Goal: Information Seeking & Learning: Learn about a topic

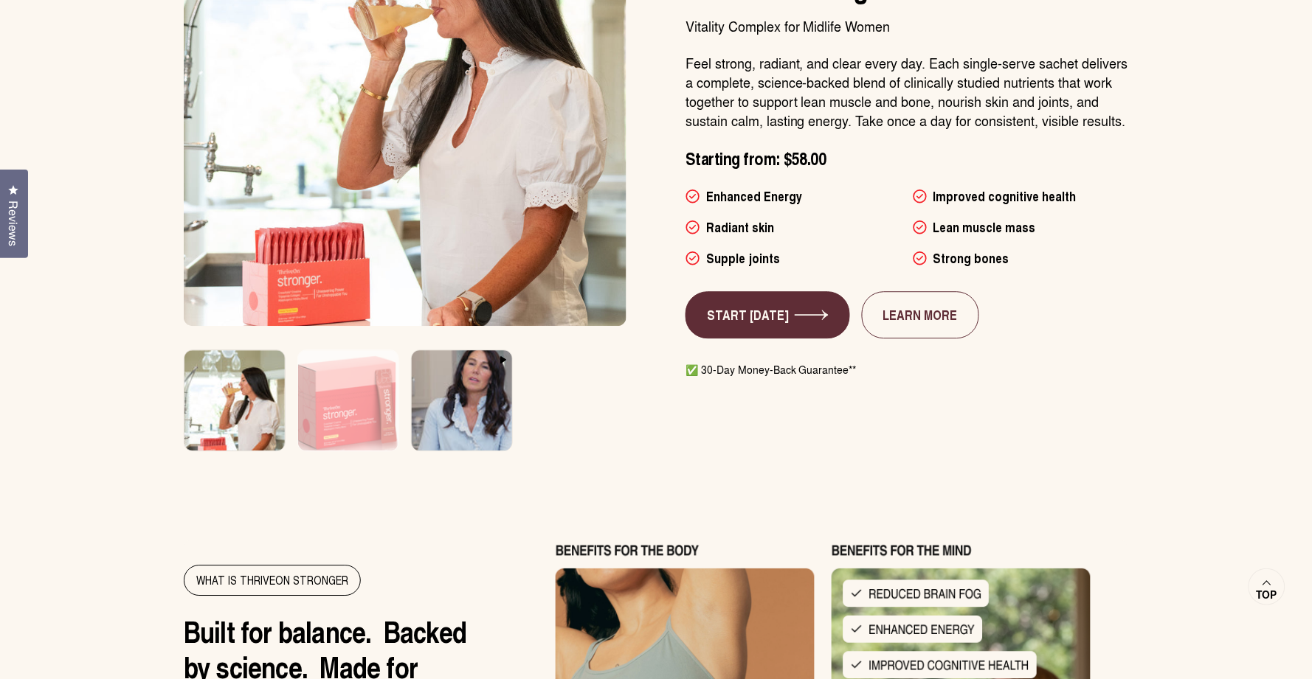
scroll to position [1369, 0]
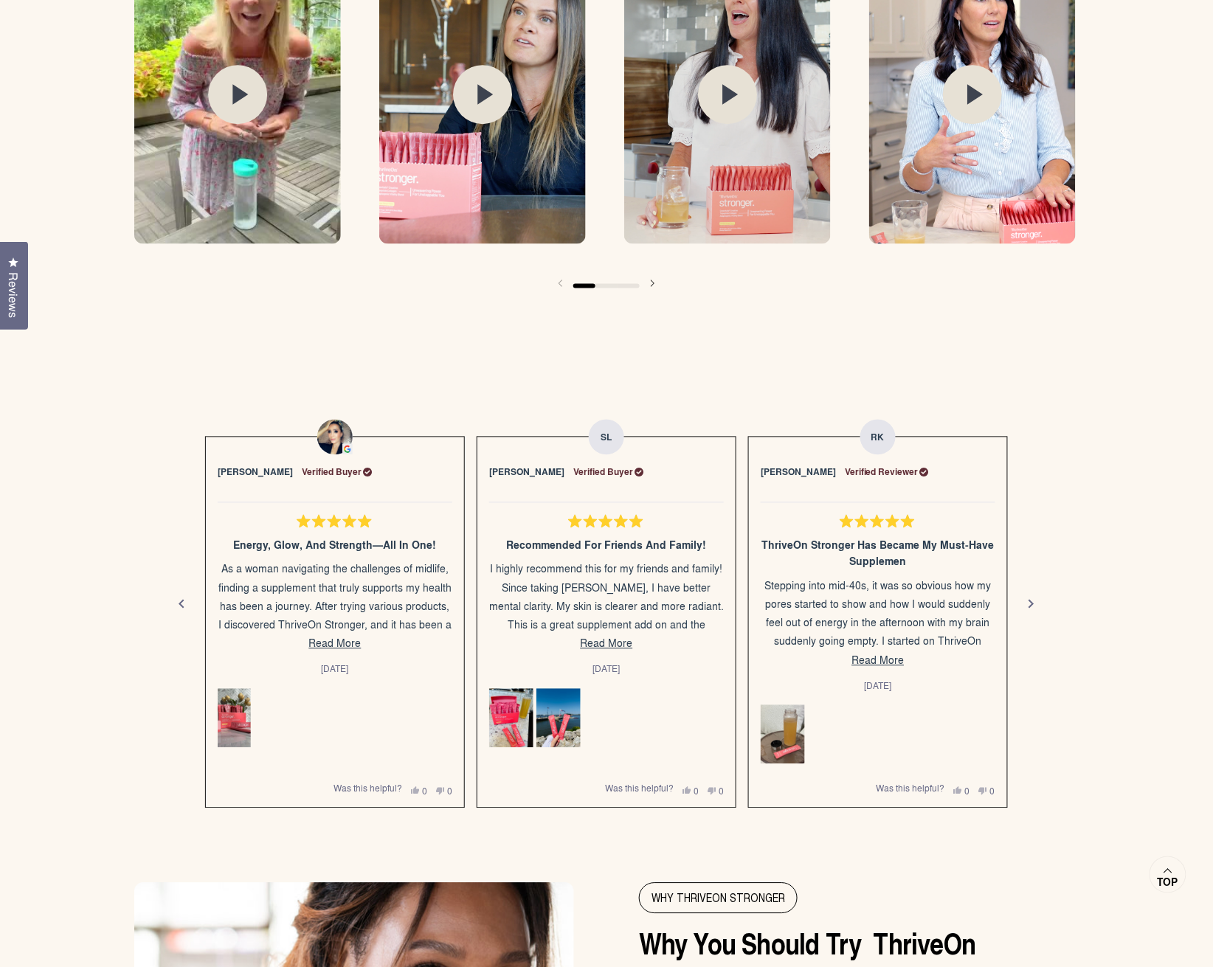
scroll to position [2371, 0]
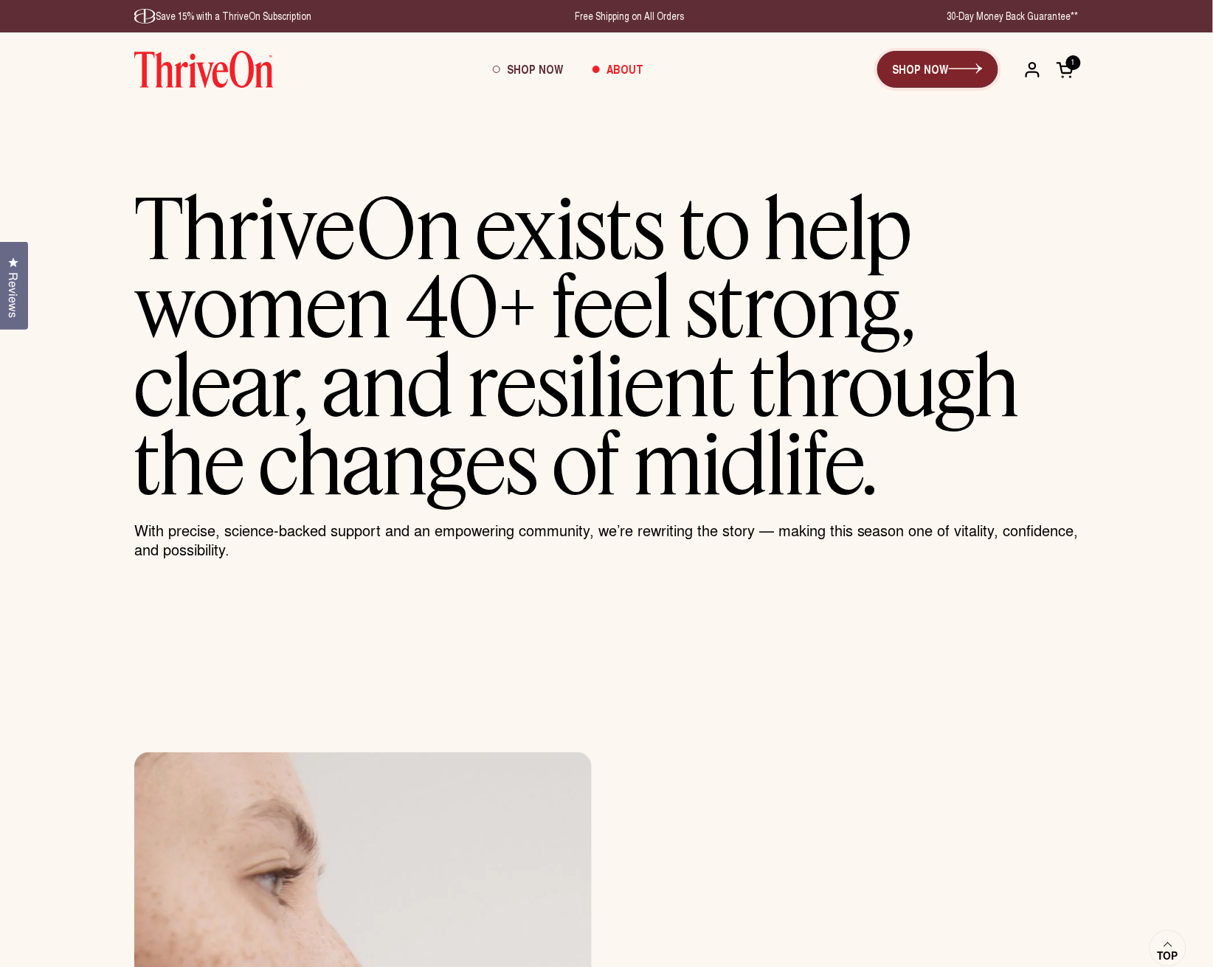
click at [948, 77] on link "SHOP NOW" at bounding box center [937, 69] width 121 height 37
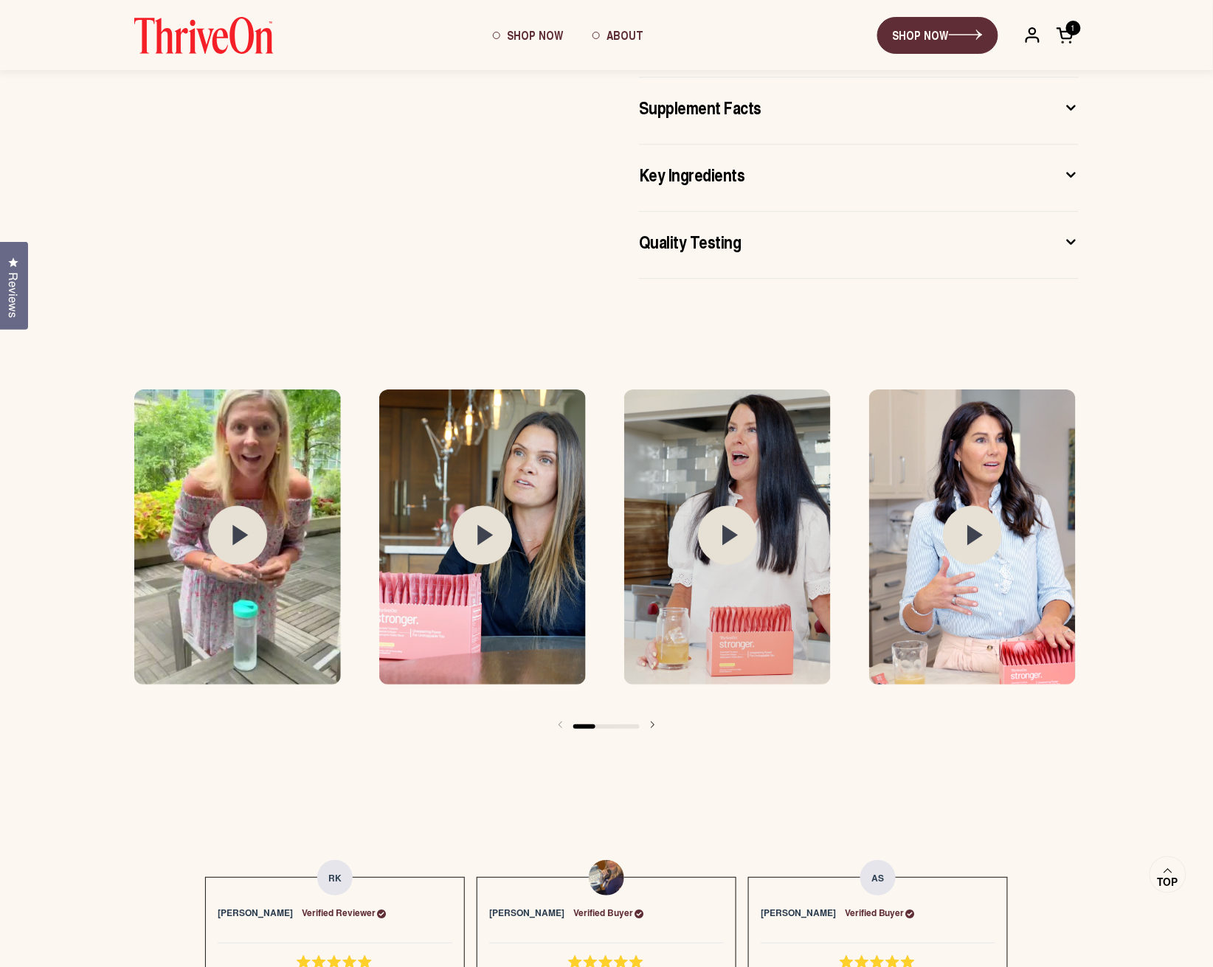
scroll to position [1264, 0]
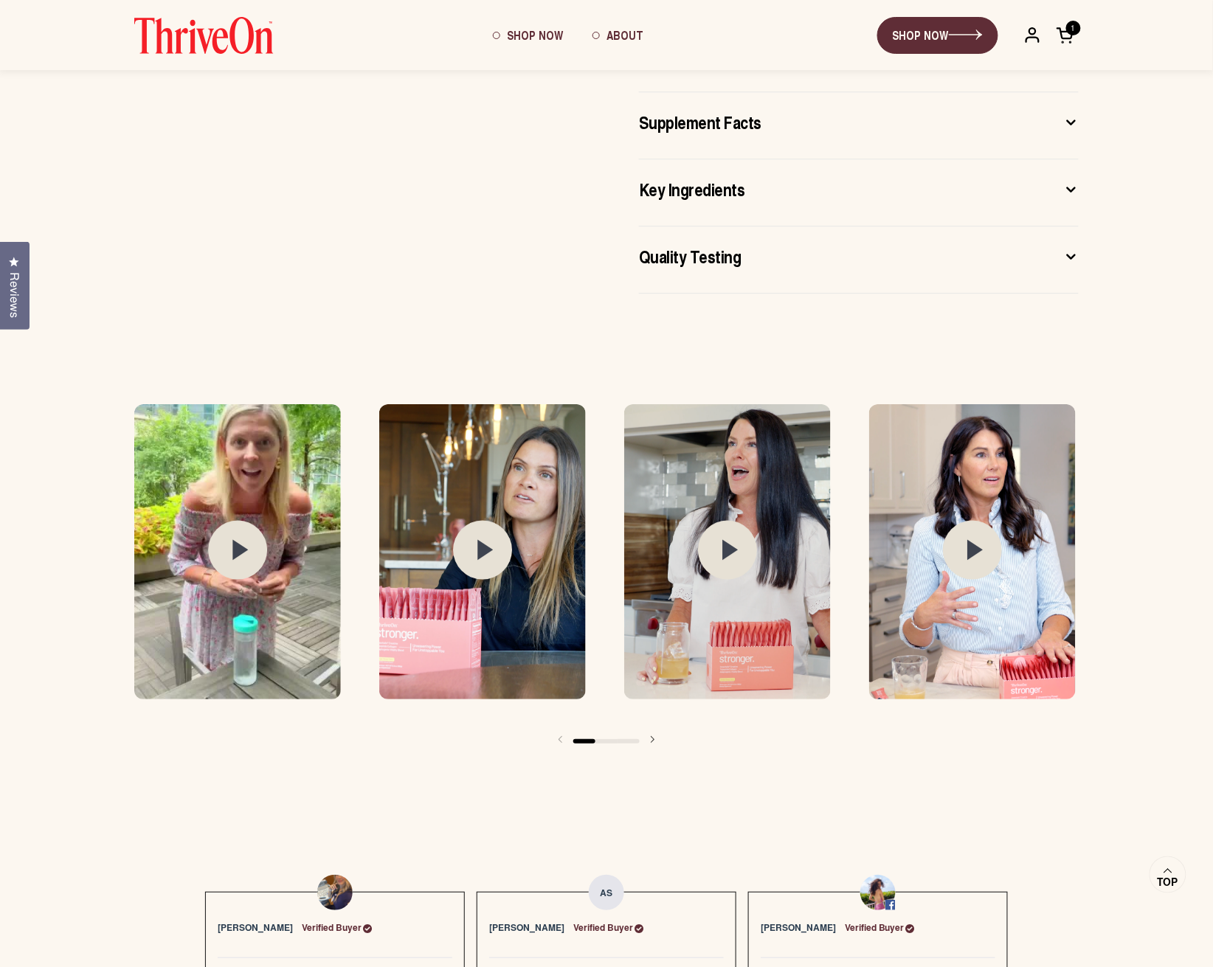
click at [25, 283] on div "Reviews Click to open the reviews dialog" at bounding box center [15, 286] width 30 height 89
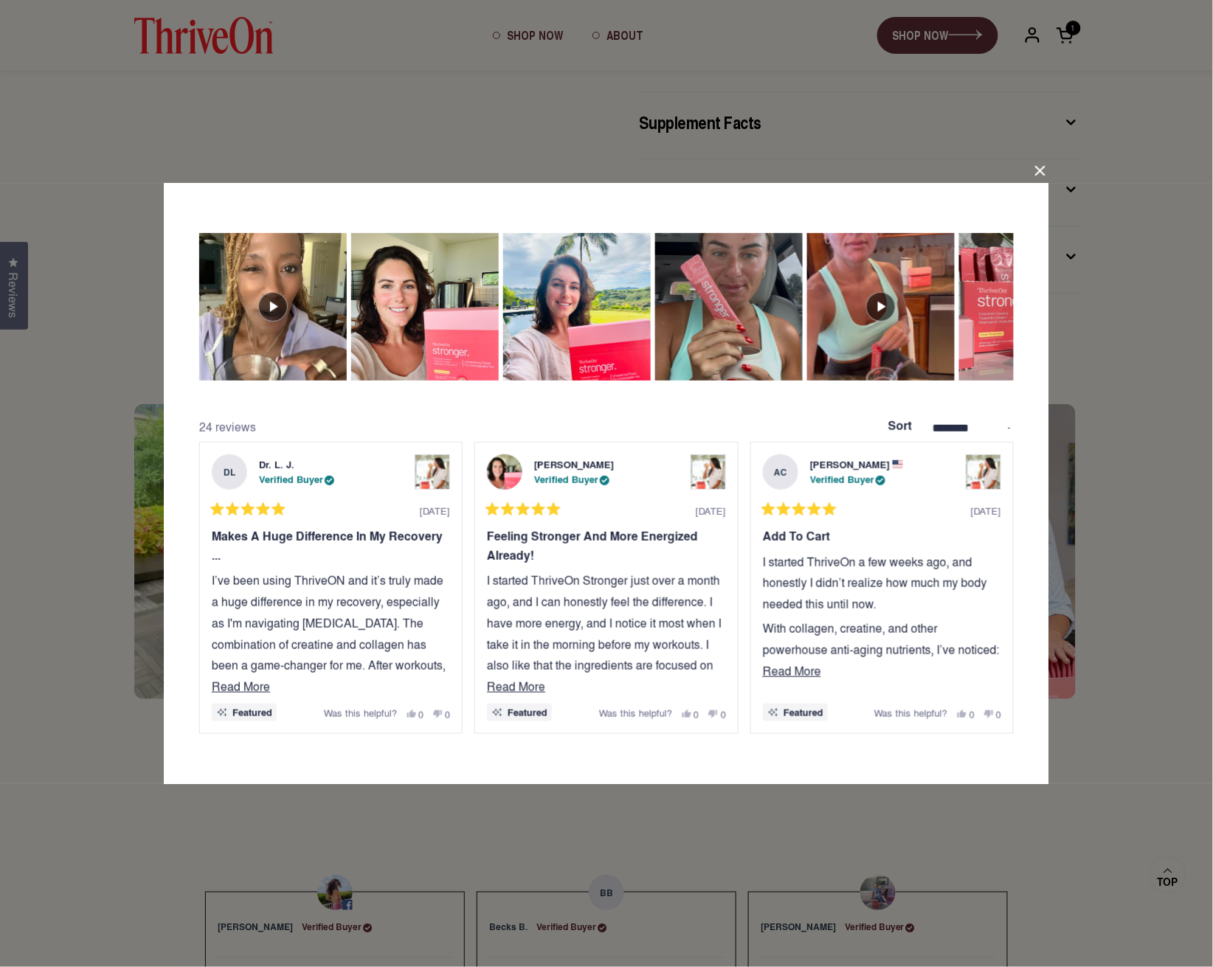
click at [115, 852] on div "**********" at bounding box center [606, 483] width 1213 height 967
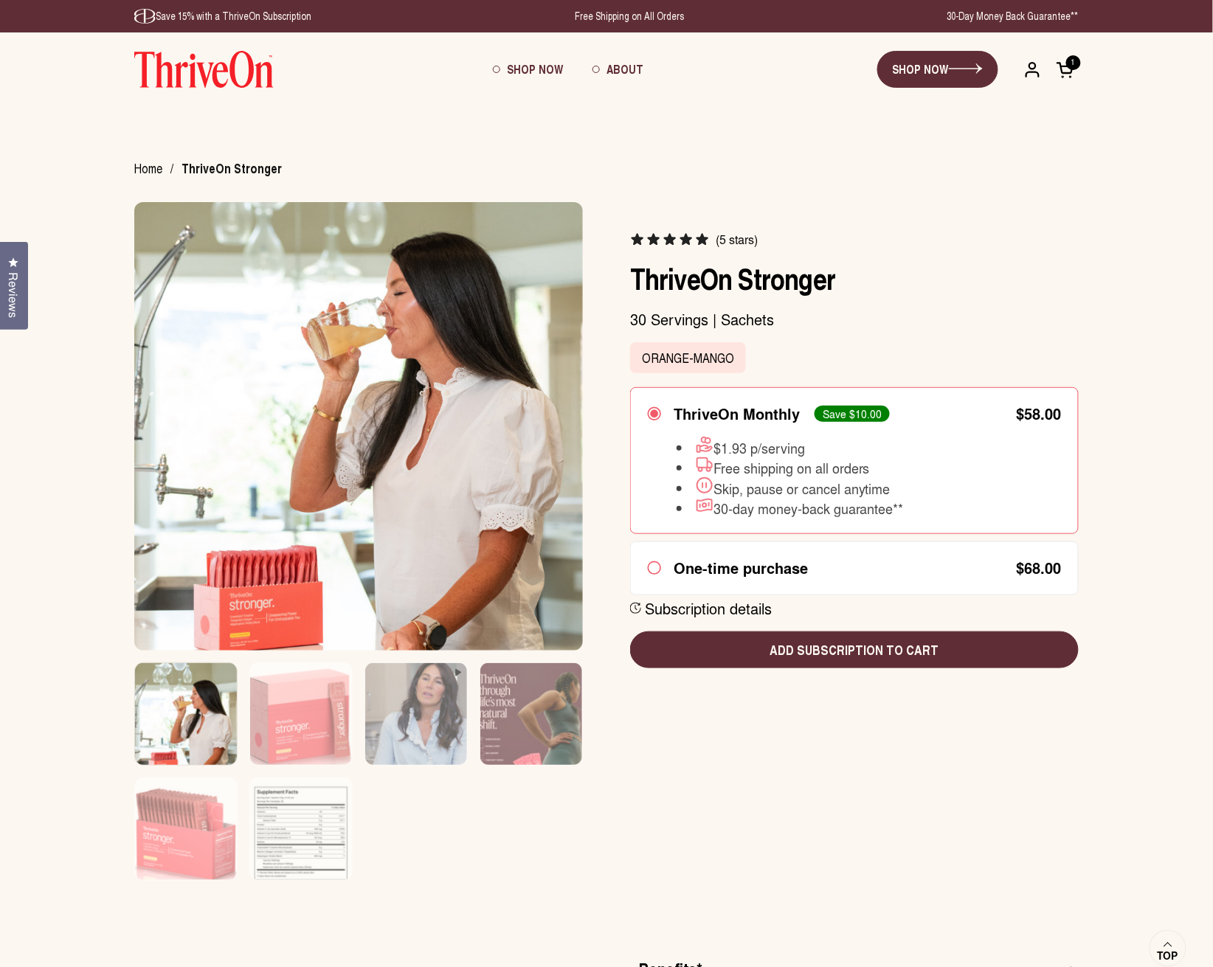
scroll to position [0, 0]
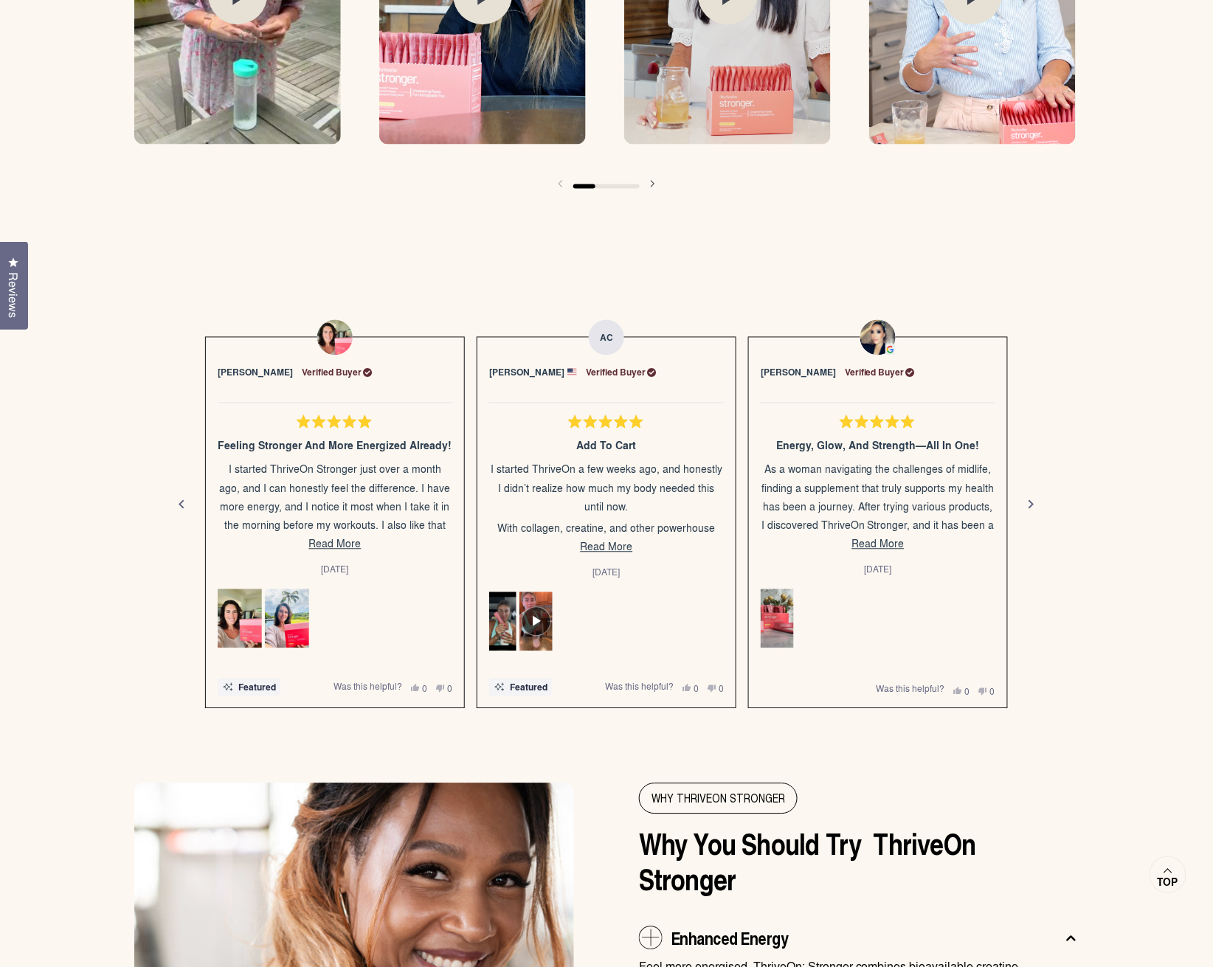
scroll to position [2456, 0]
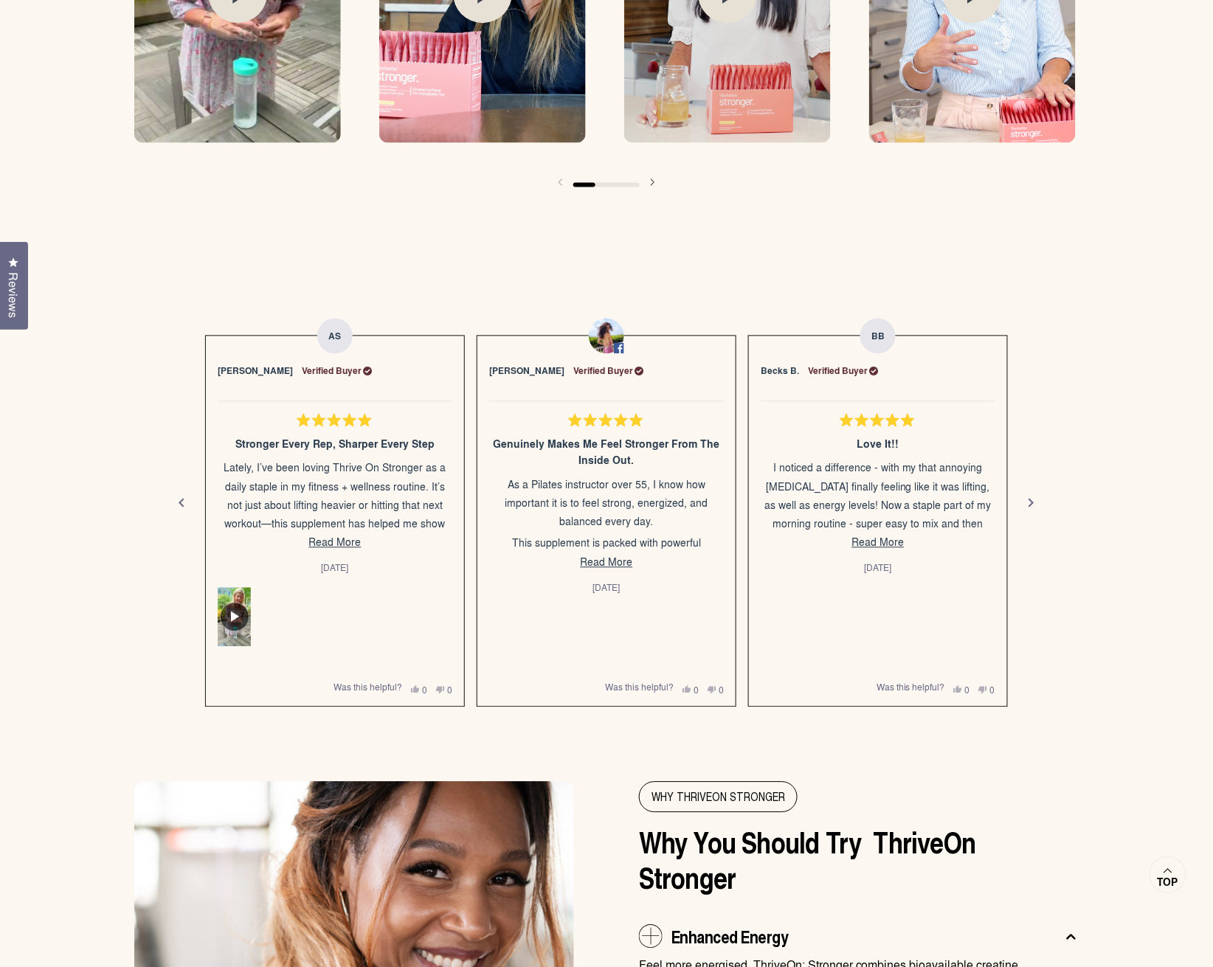
click at [617, 561] on span "Read More" at bounding box center [607, 562] width 52 height 15
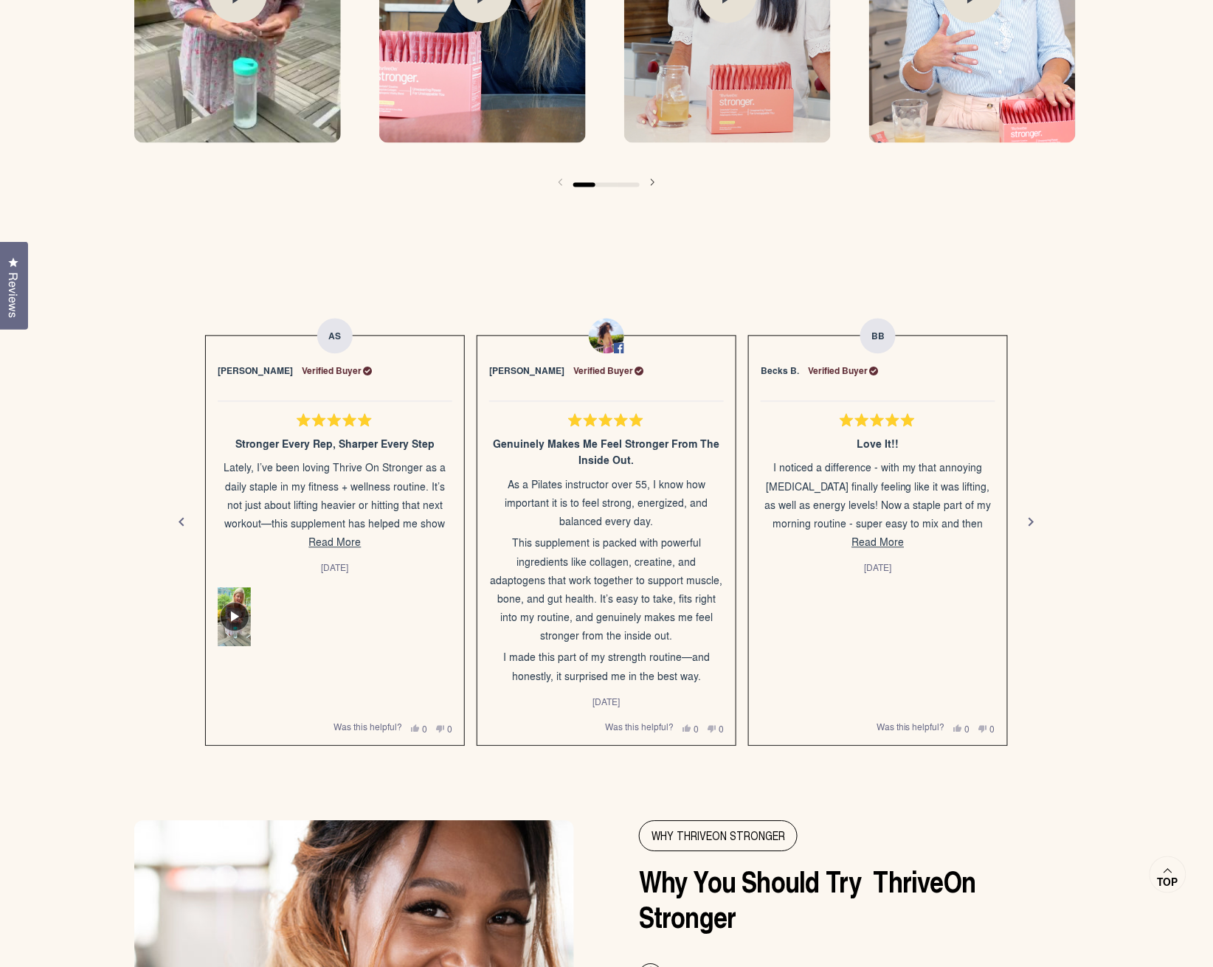
click at [863, 543] on span "Read More" at bounding box center [878, 542] width 52 height 15
click at [338, 539] on span "Read More" at bounding box center [335, 542] width 52 height 15
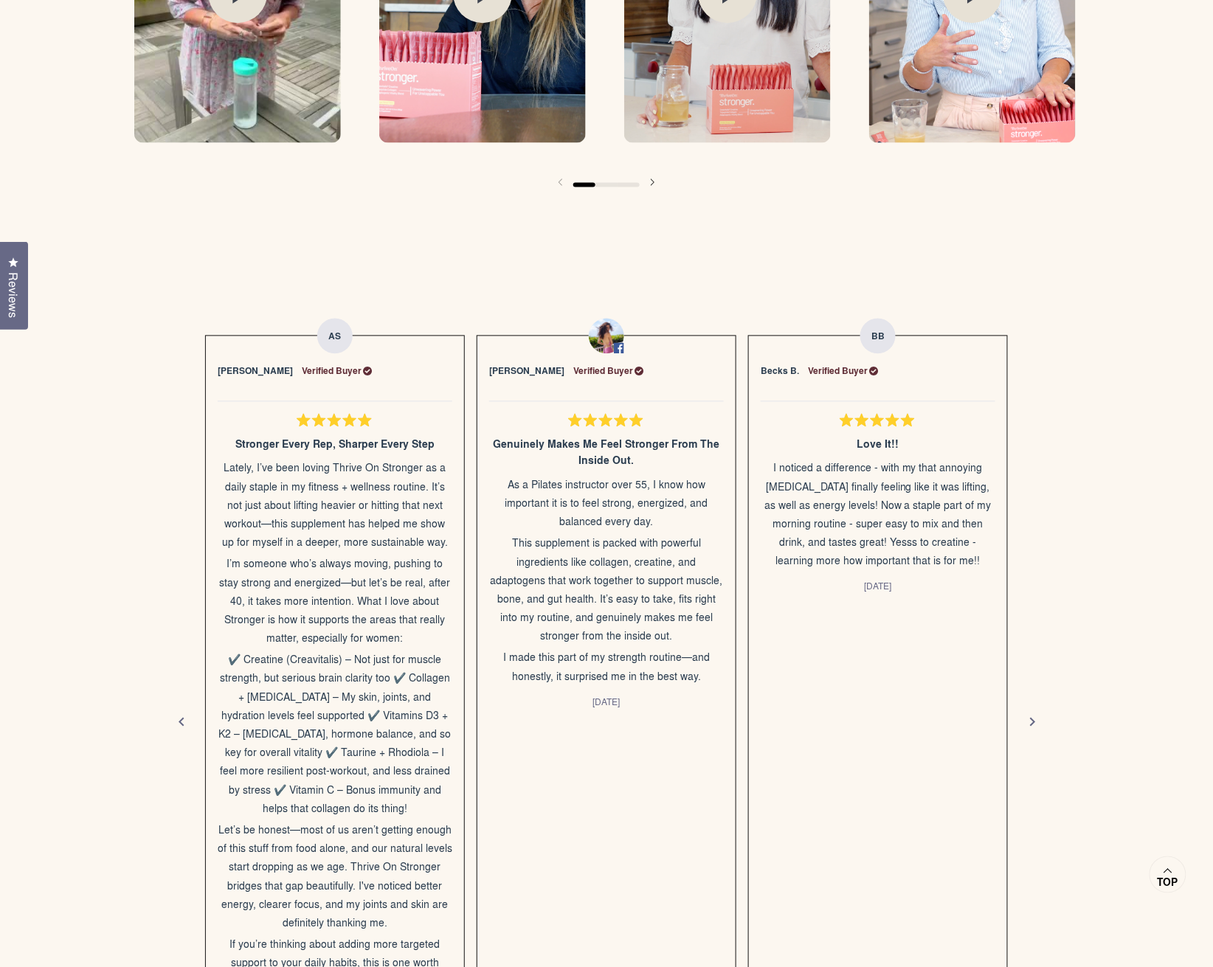
click at [1031, 720] on div "Next" at bounding box center [1033, 723] width 18 height 18
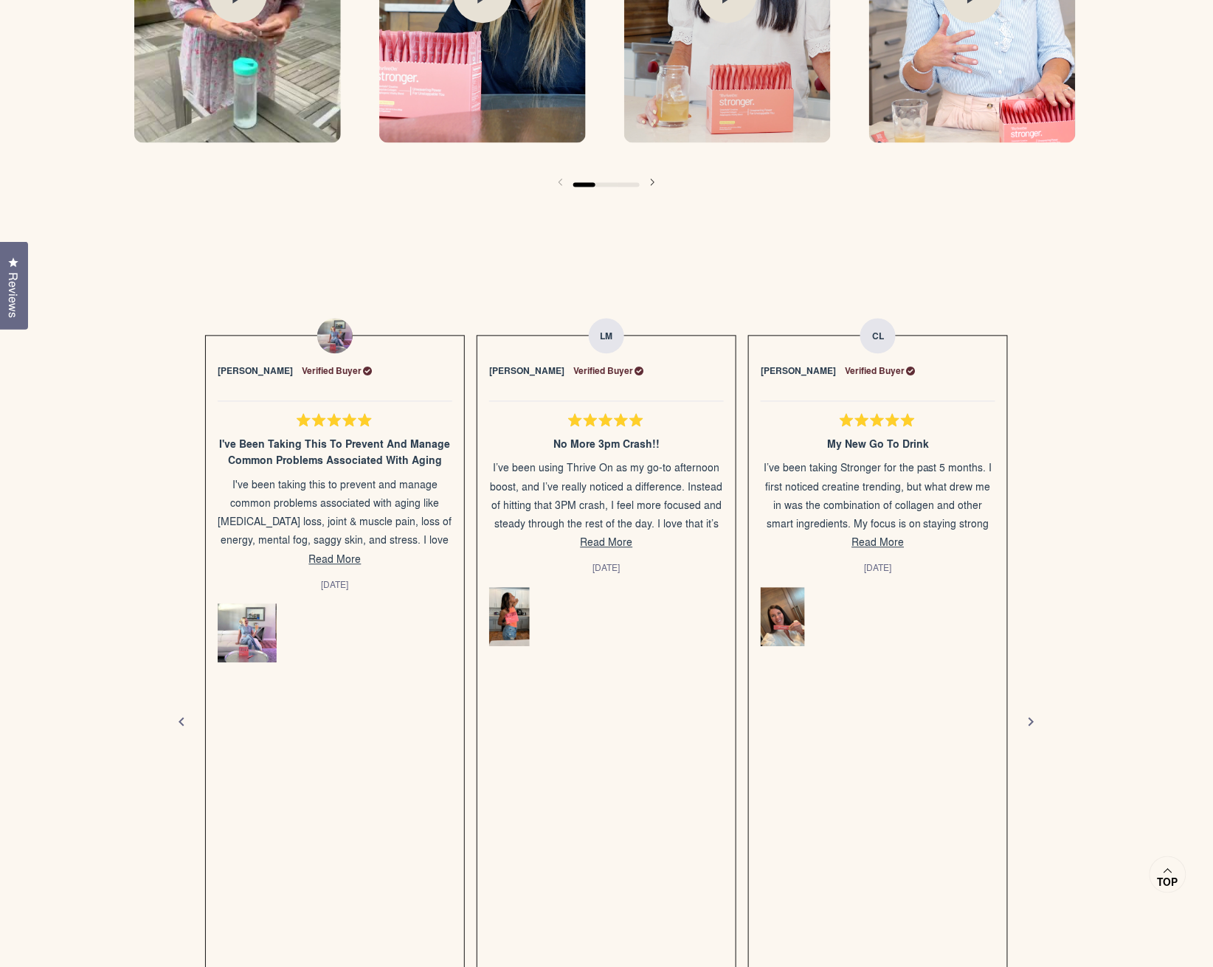
click at [592, 545] on span "Read More" at bounding box center [607, 542] width 52 height 15
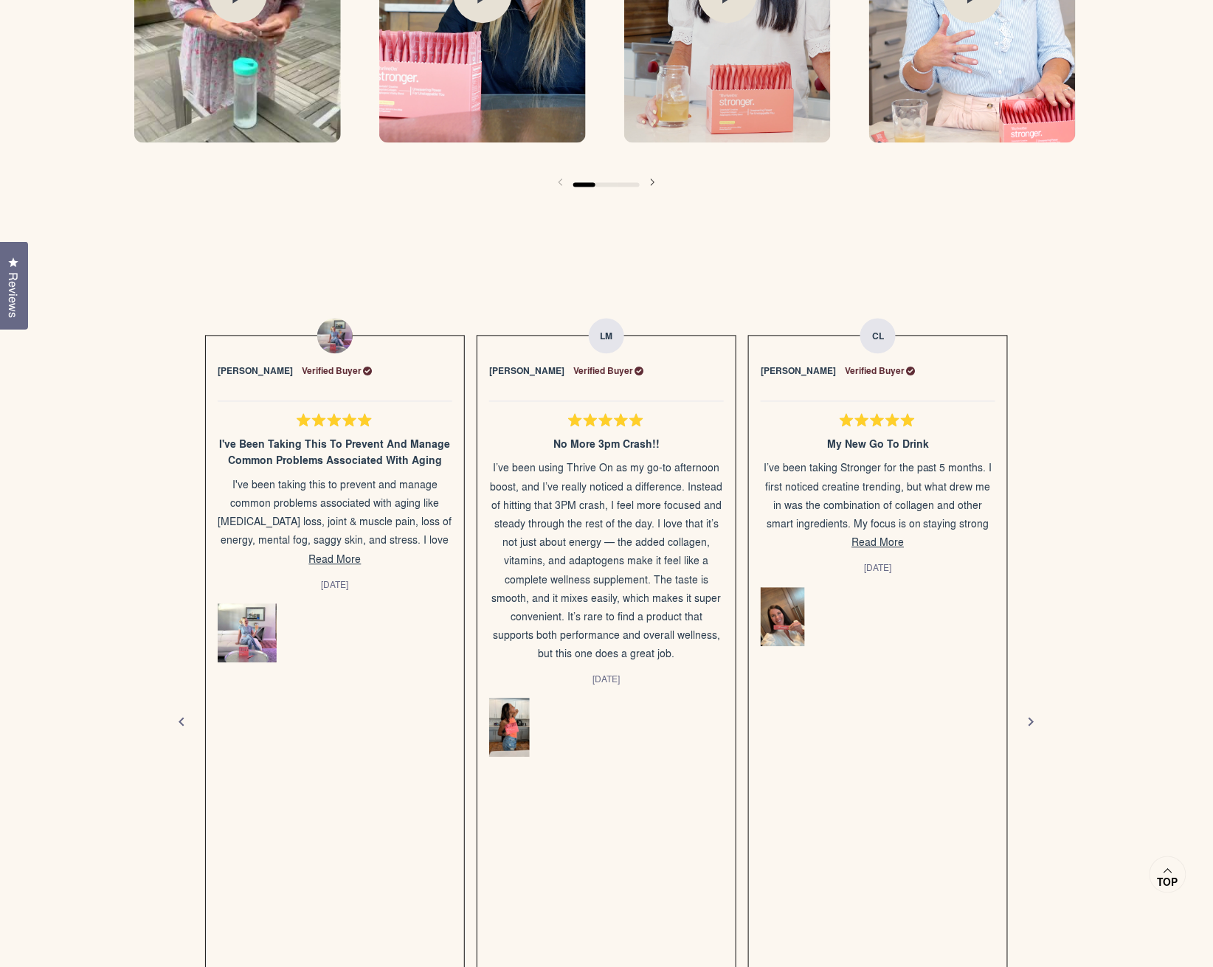
click at [882, 544] on span "Read More" at bounding box center [878, 542] width 52 height 15
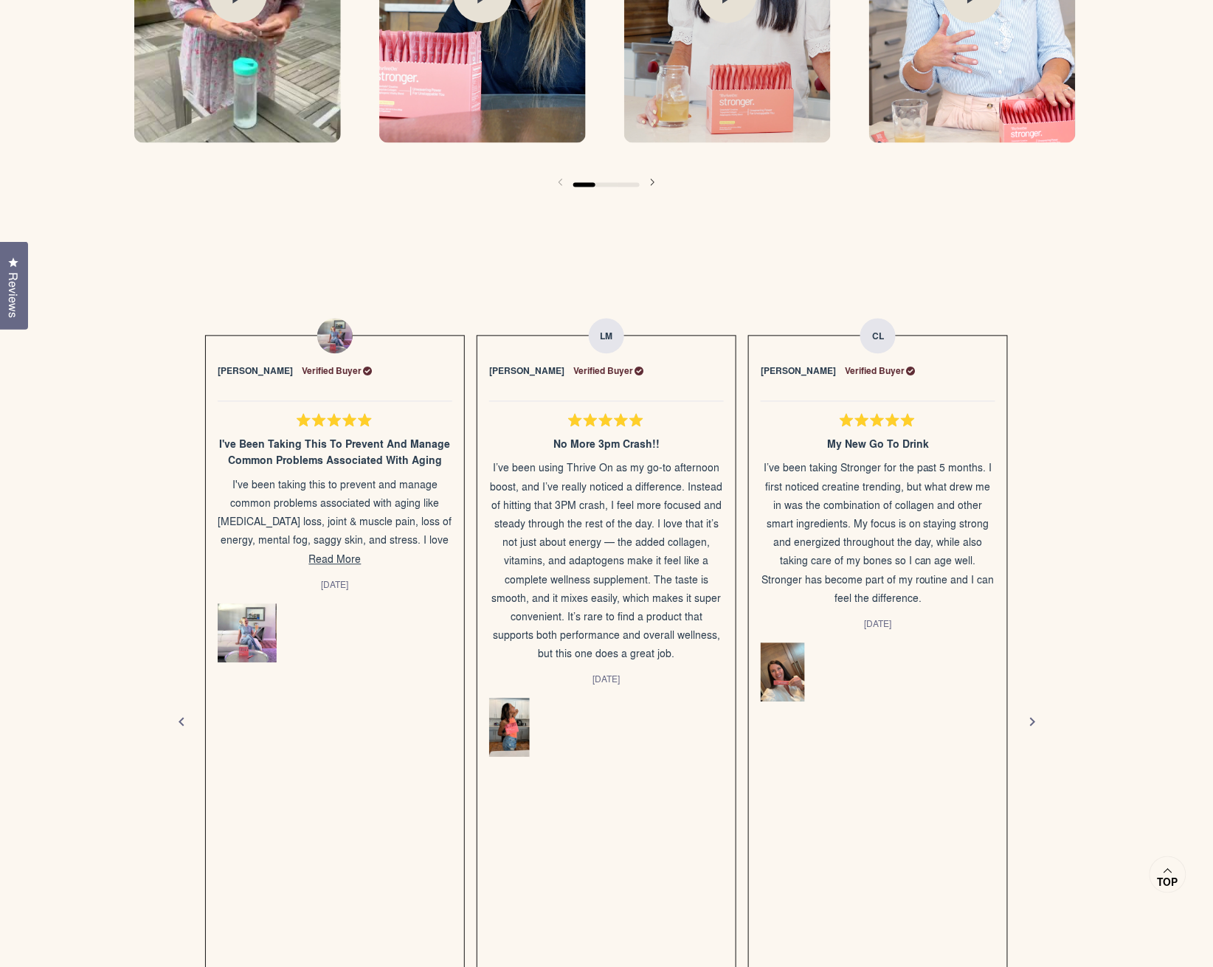
click at [1031, 714] on div "Next" at bounding box center [1033, 723] width 18 height 18
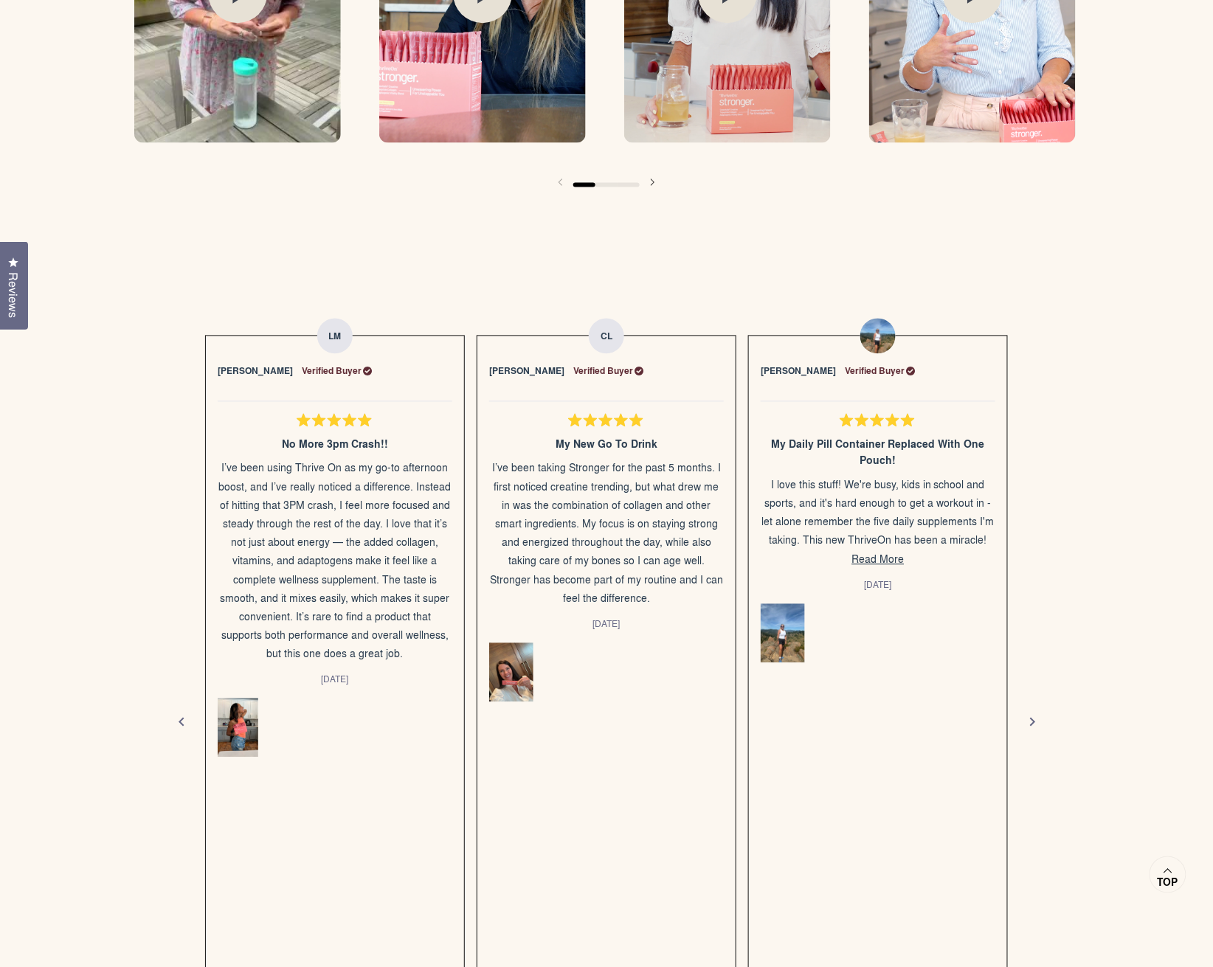
click at [1031, 714] on div "Next" at bounding box center [1033, 723] width 18 height 18
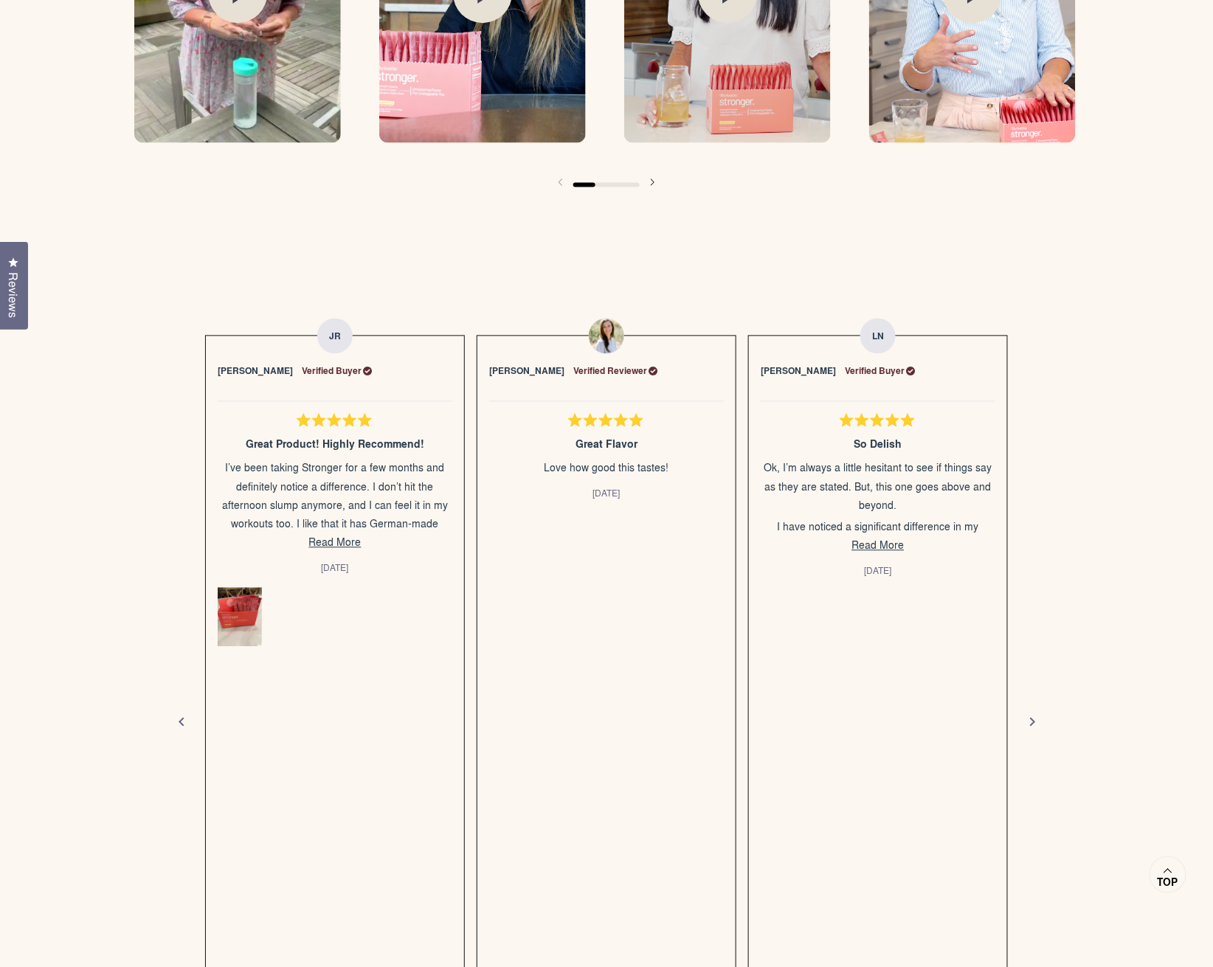
click at [1031, 714] on div "Next" at bounding box center [1033, 723] width 18 height 18
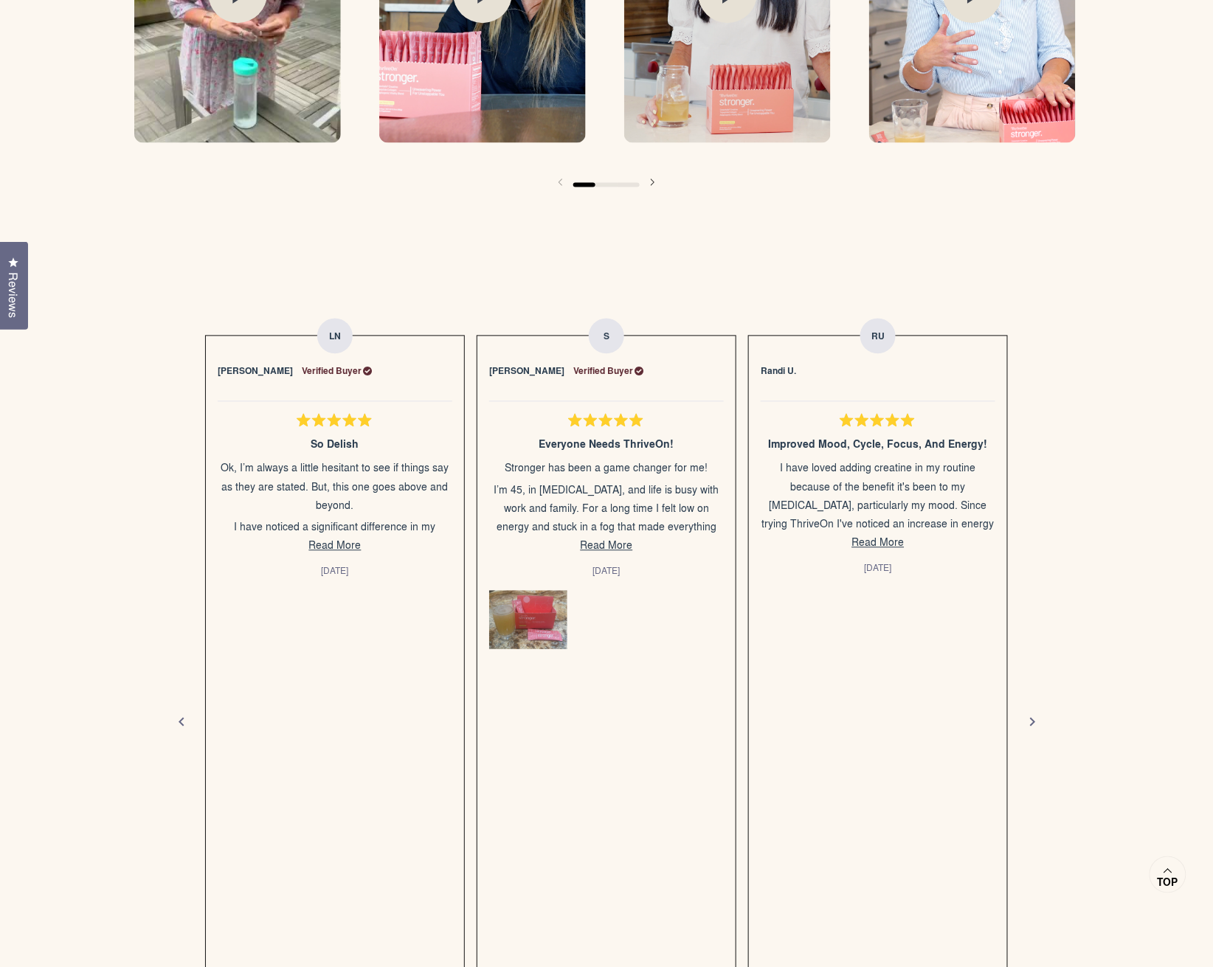
click at [1031, 714] on div "Next" at bounding box center [1033, 723] width 18 height 18
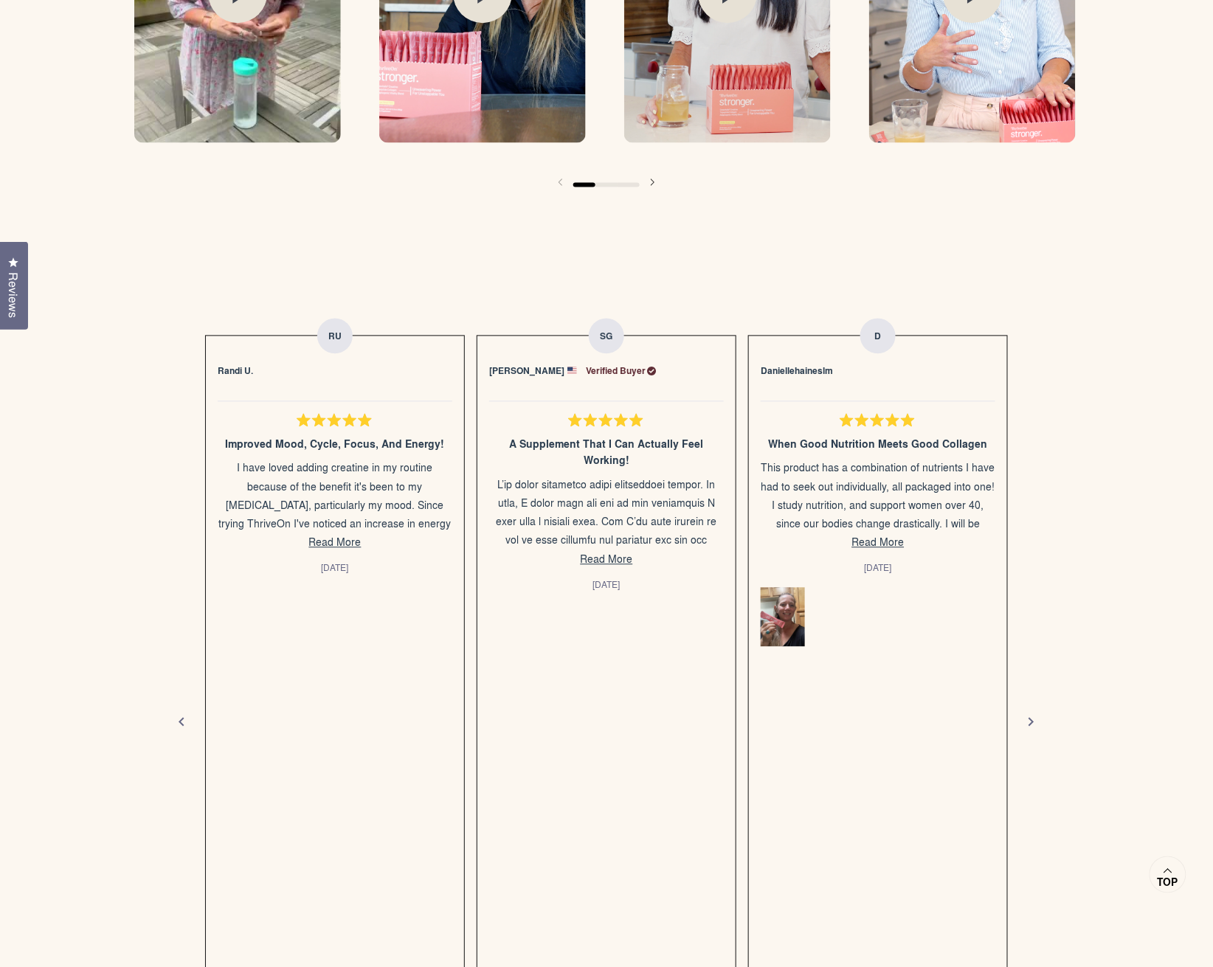
click at [806, 628] on img "Slide 21" at bounding box center [783, 617] width 46 height 62
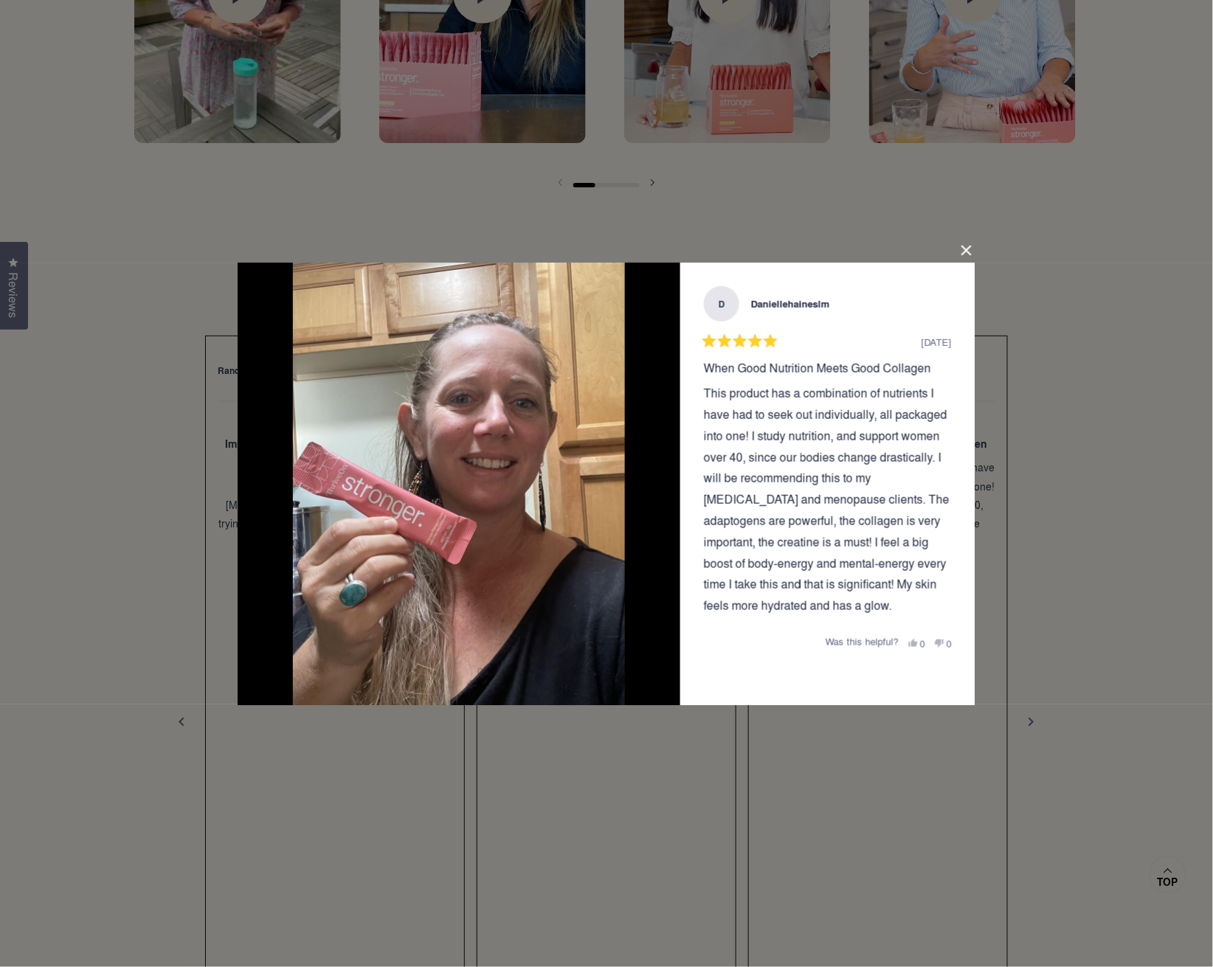
click at [962, 250] on button "Close Dialog" at bounding box center [967, 251] width 24 height 24
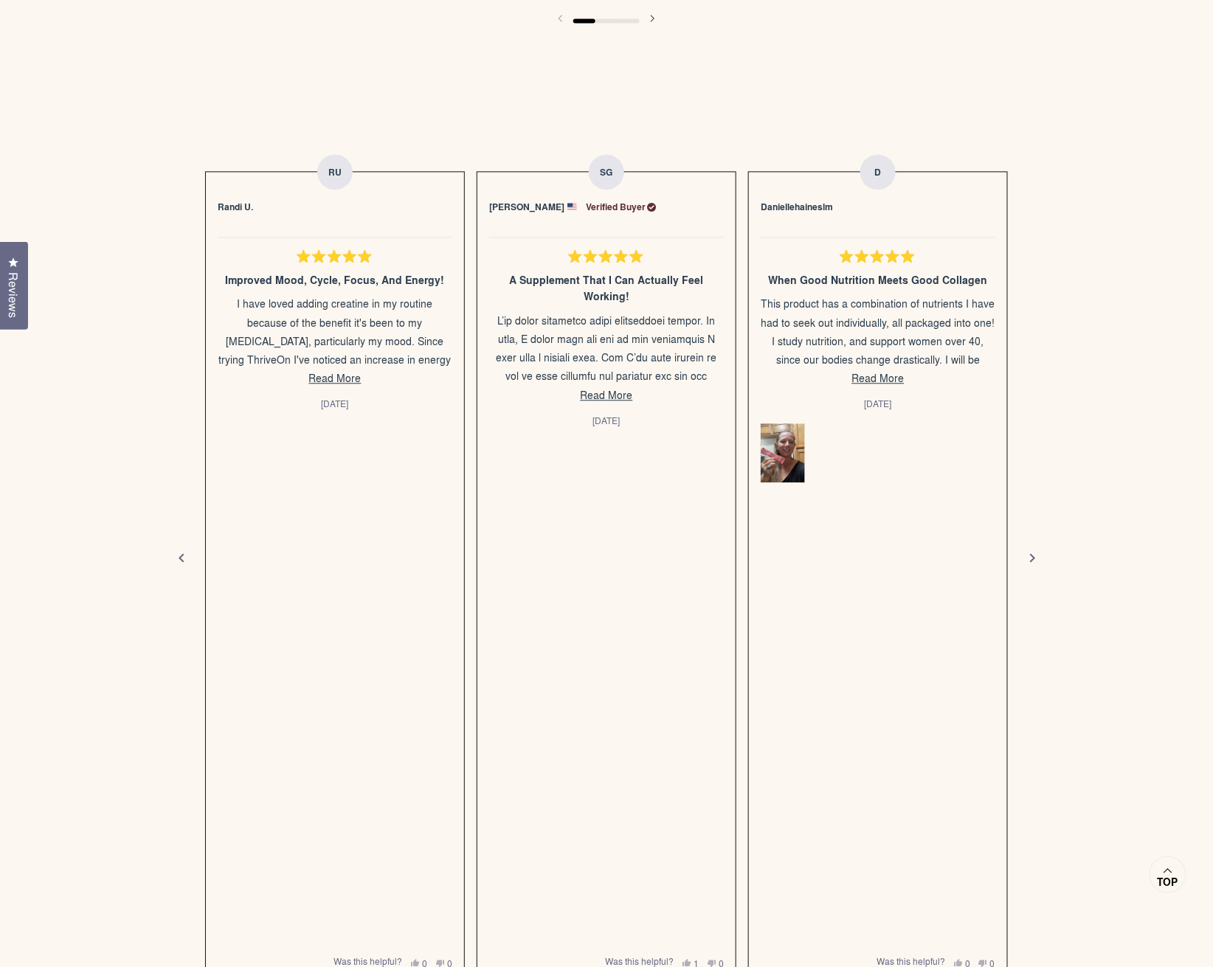
click at [1025, 550] on div "Next" at bounding box center [1033, 559] width 18 height 18
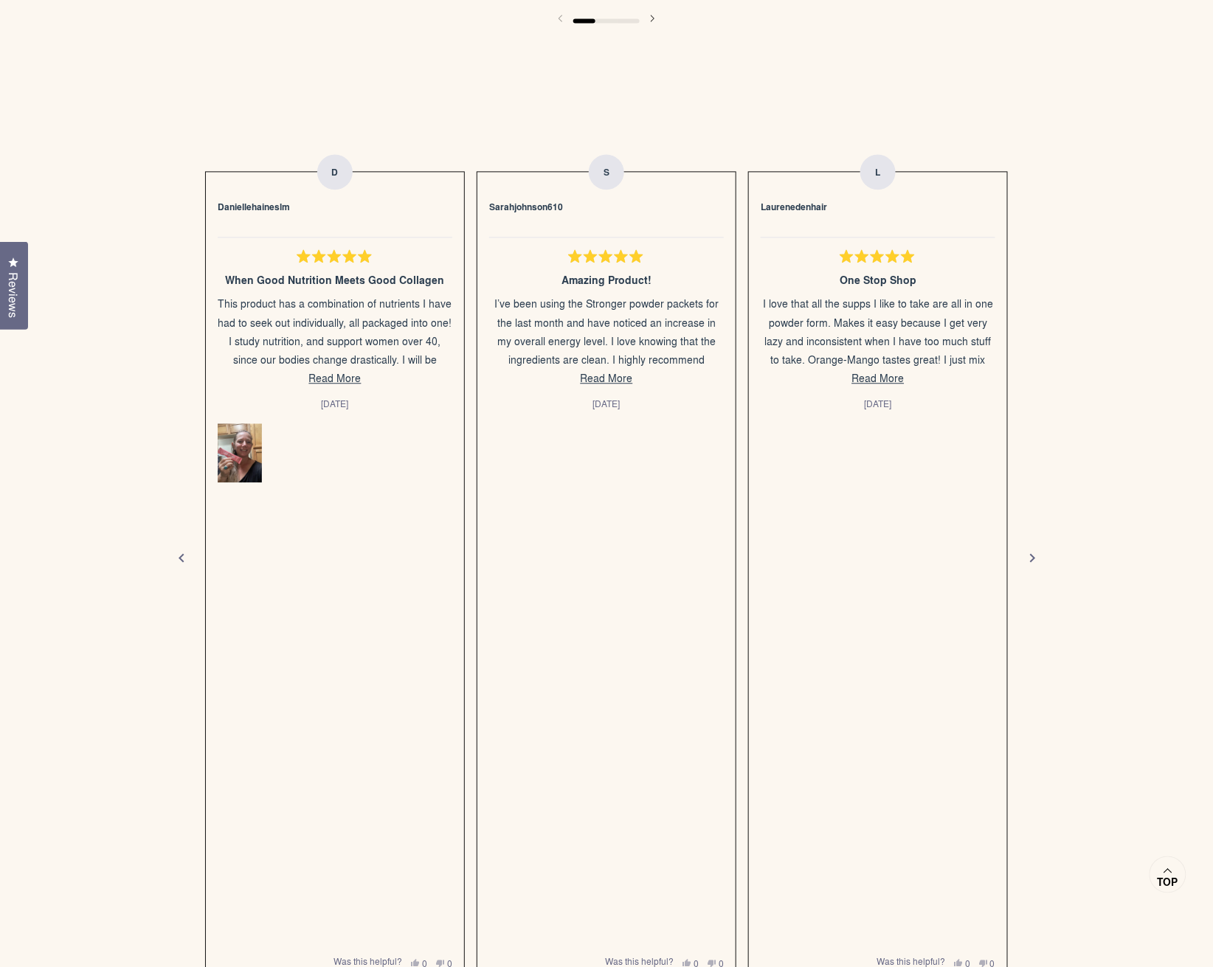
click at [1025, 550] on div "Next" at bounding box center [1033, 559] width 18 height 18
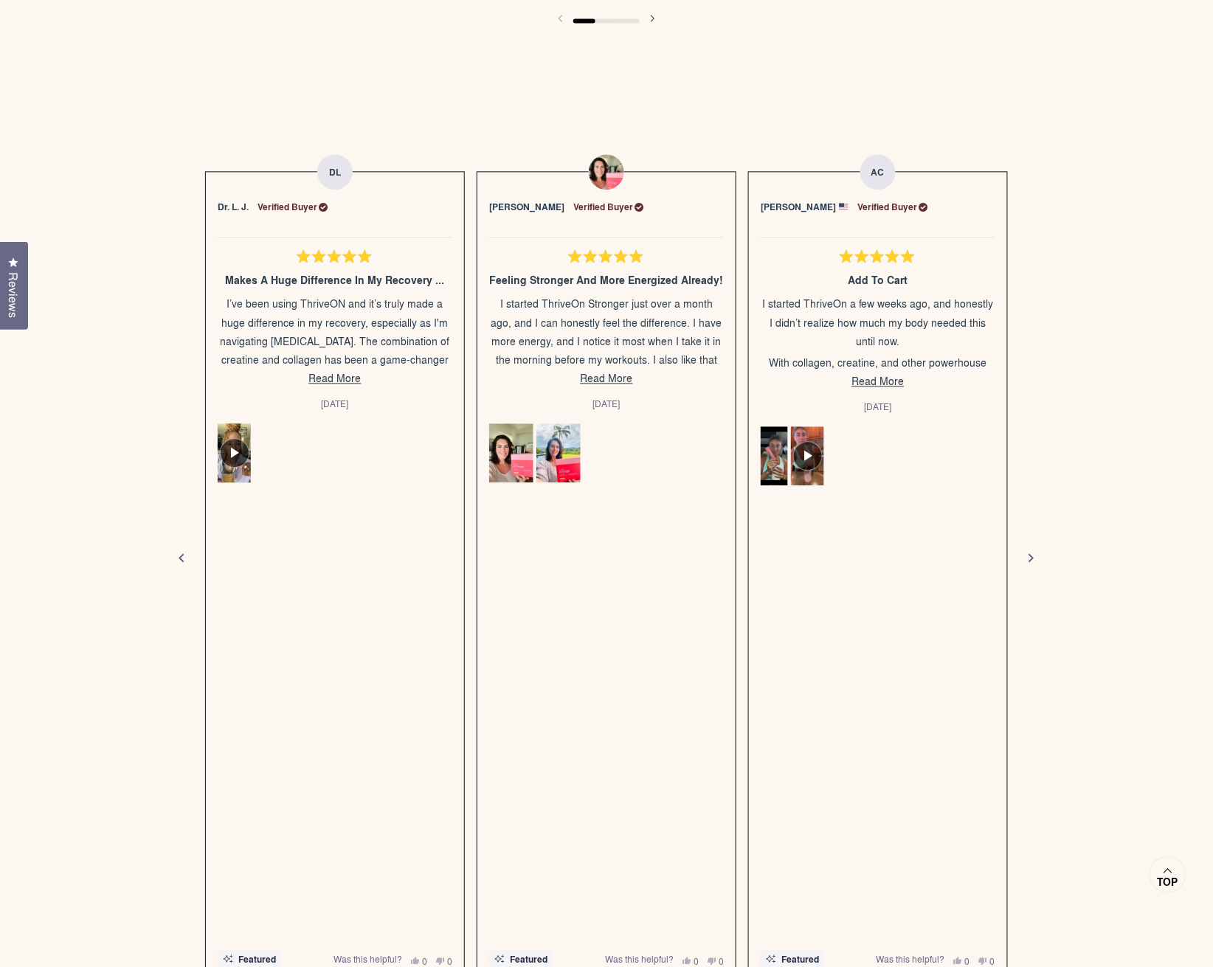
click at [252, 466] on img "Slide 1" at bounding box center [234, 453] width 35 height 62
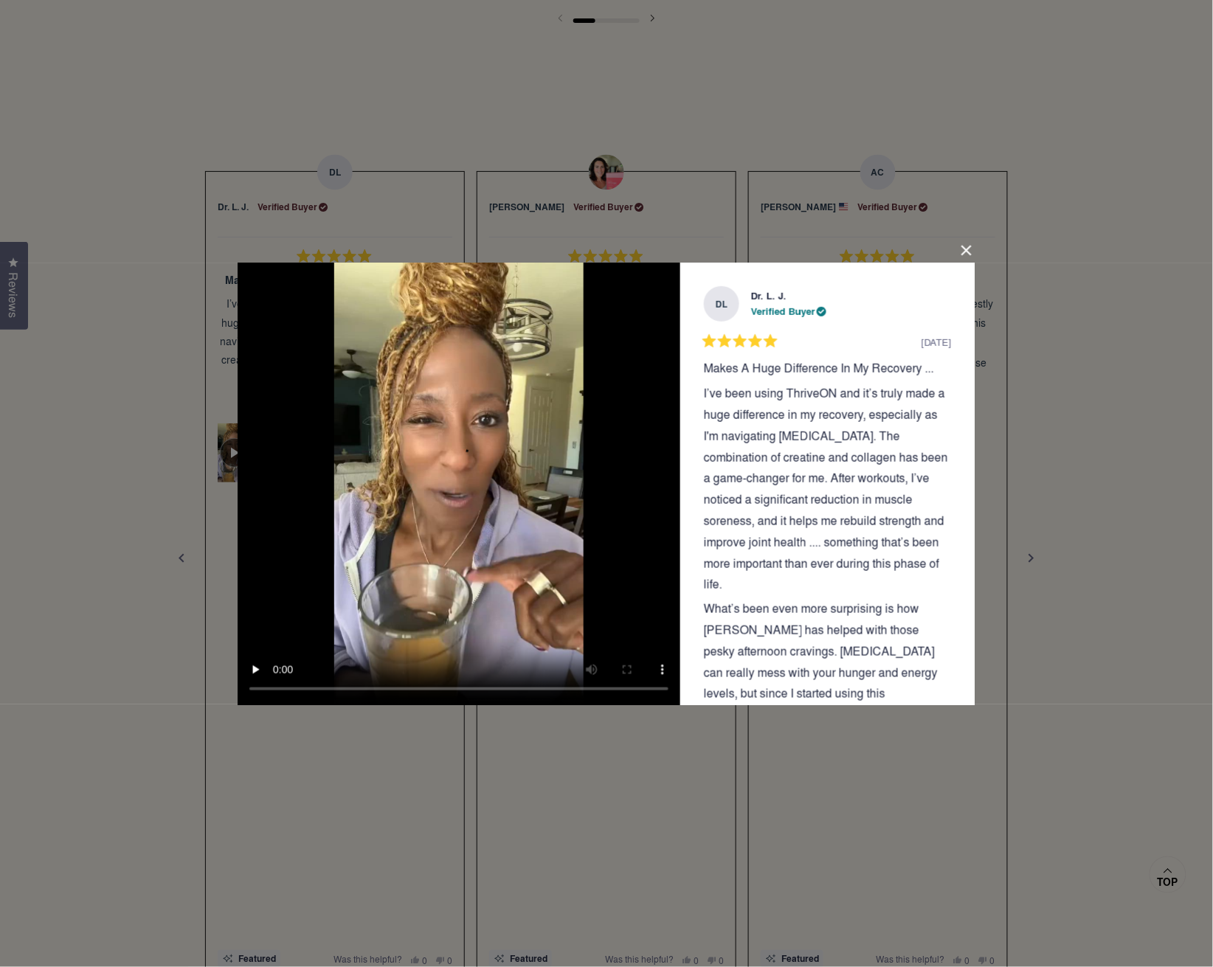
click at [967, 247] on button "Close Dialog" at bounding box center [967, 251] width 24 height 24
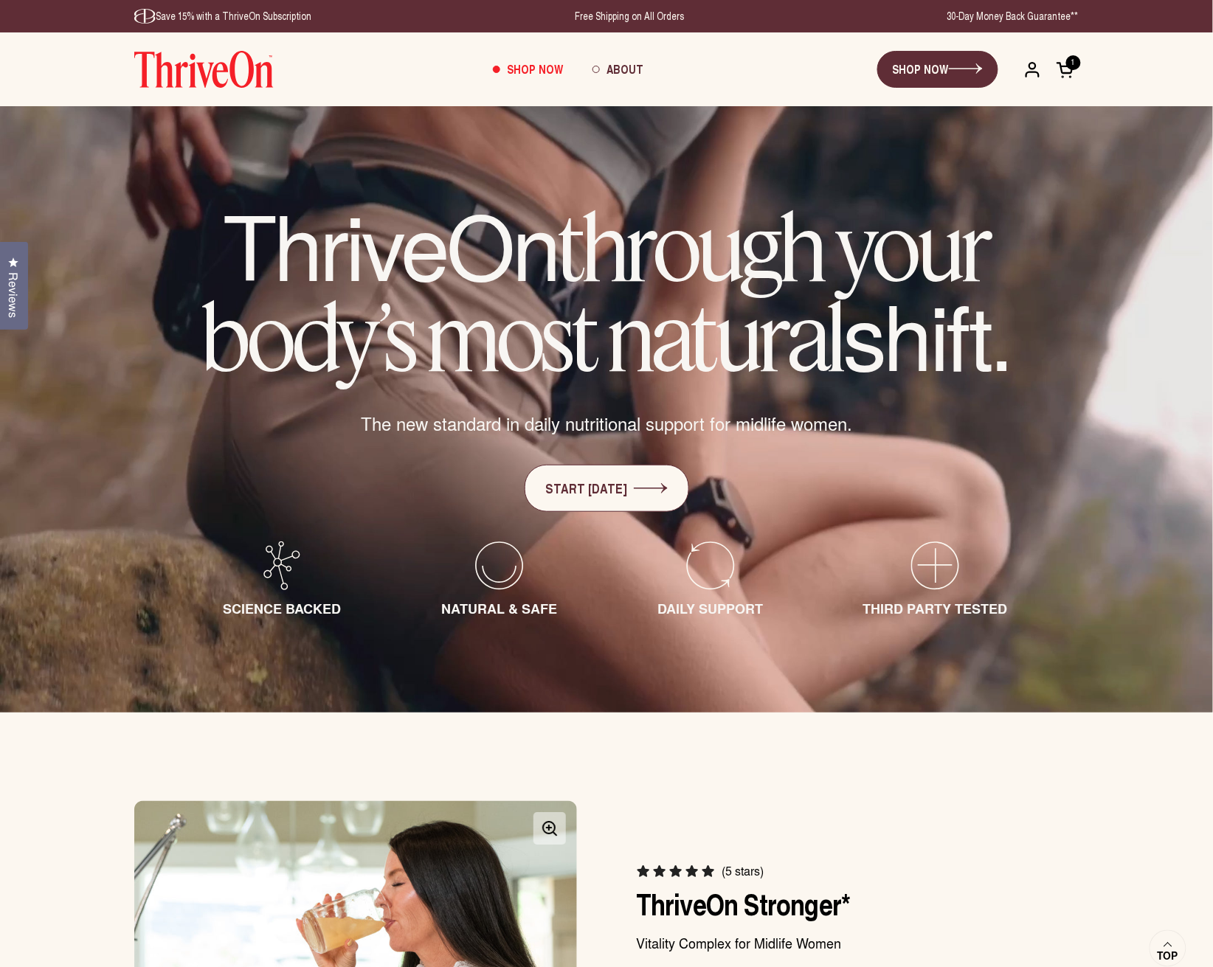
scroll to position [0, 0]
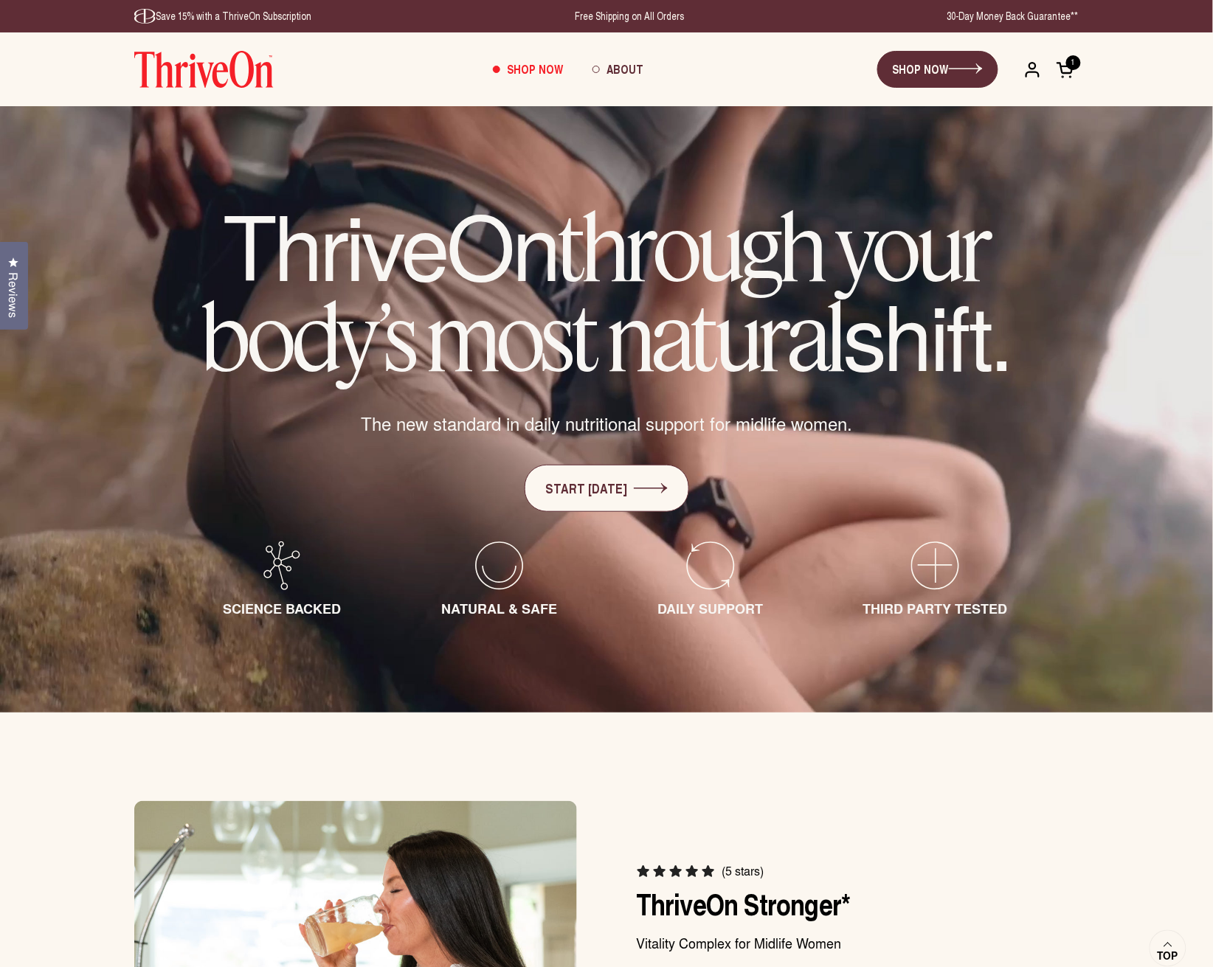
click at [229, 80] on img at bounding box center [203, 69] width 139 height 37
